Goal: Find specific page/section: Find specific page/section

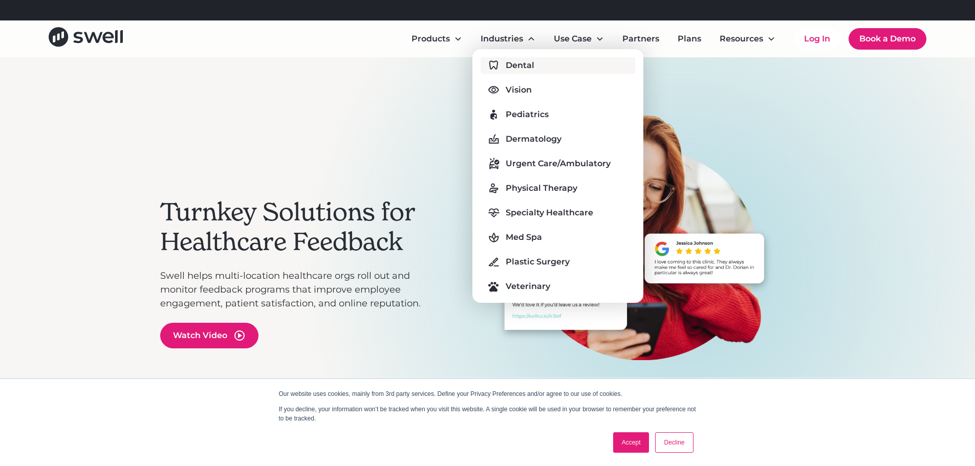
click at [512, 63] on div "Dental" at bounding box center [519, 65] width 29 height 12
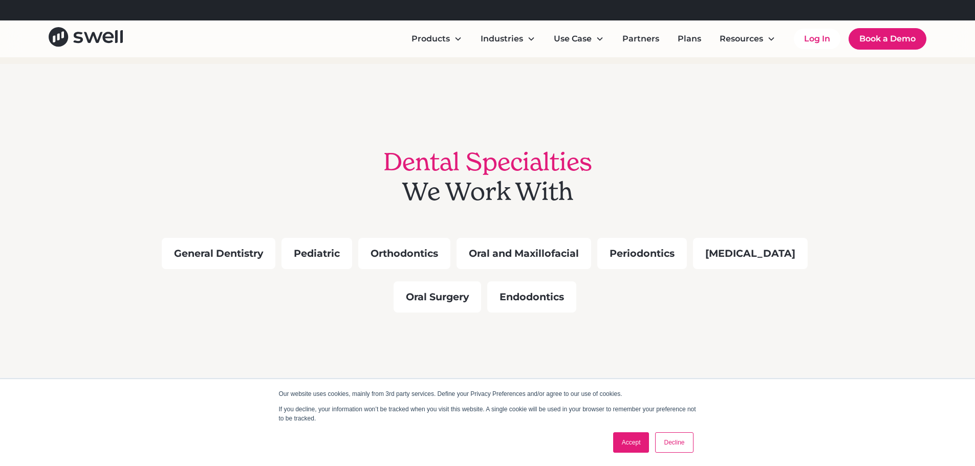
scroll to position [921, 0]
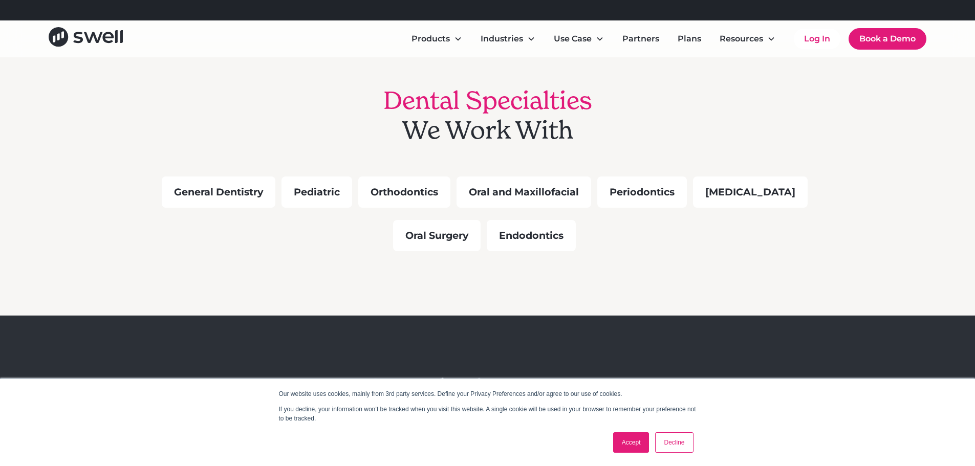
click at [628, 443] on link "Accept" at bounding box center [631, 442] width 36 height 20
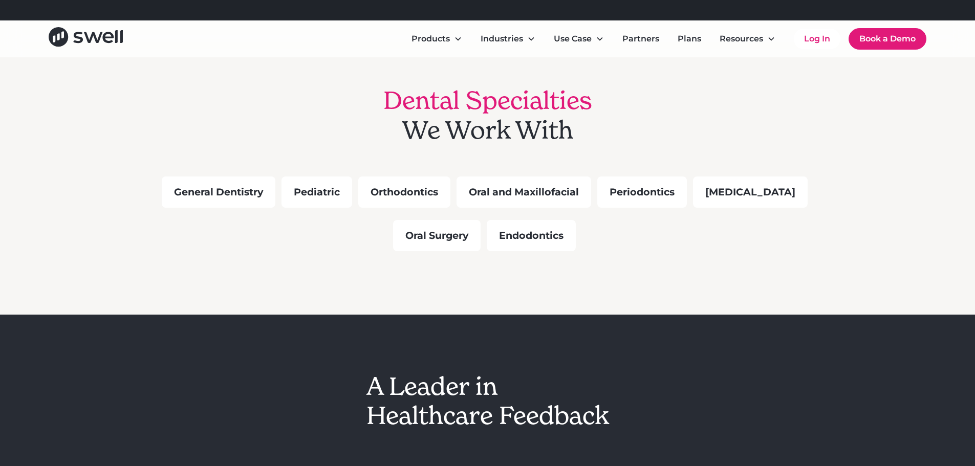
click at [248, 191] on div "General Dentistry" at bounding box center [219, 192] width 114 height 31
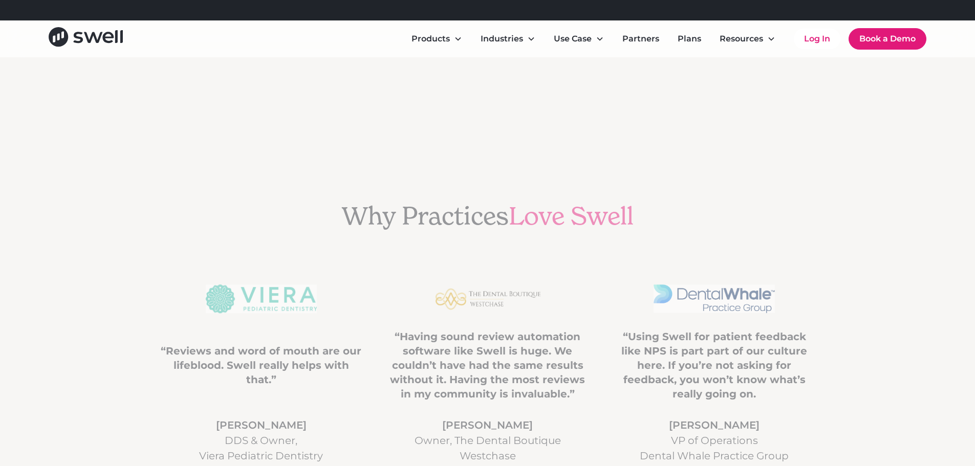
scroll to position [2405, 0]
